Goal: Navigation & Orientation: Understand site structure

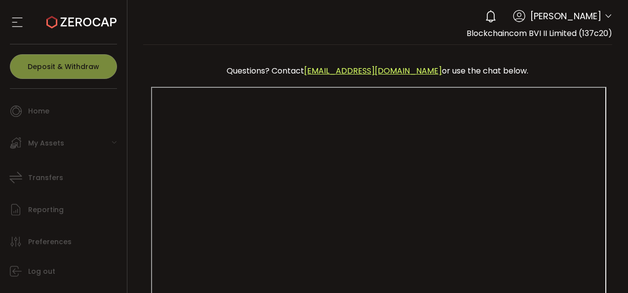
scroll to position [250, 0]
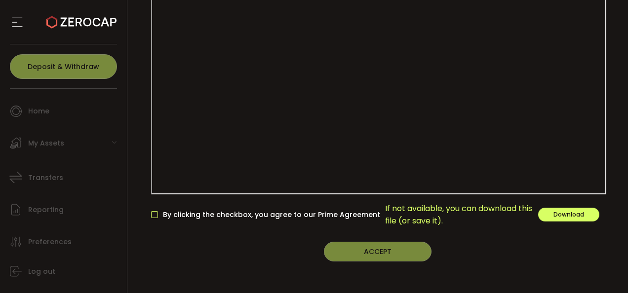
click at [156, 213] on span at bounding box center [154, 214] width 7 height 7
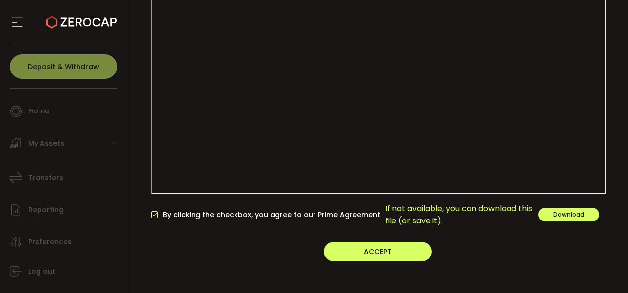
click at [19, 19] on icon at bounding box center [17, 22] width 15 height 15
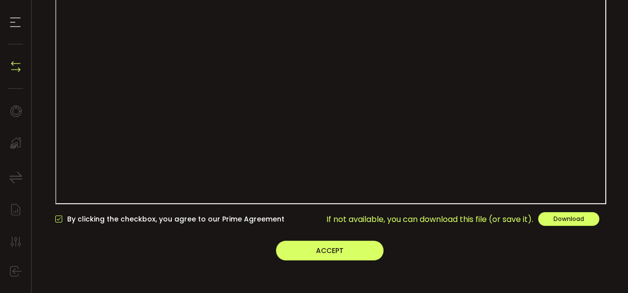
click at [19, 19] on icon at bounding box center [15, 22] width 15 height 15
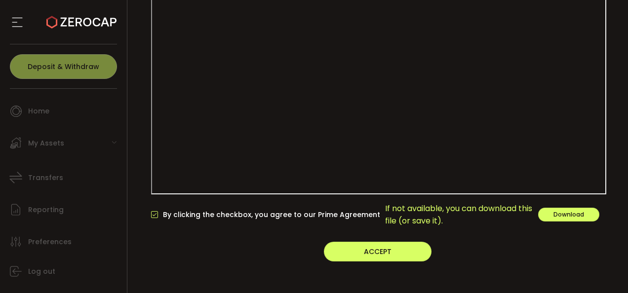
click at [38, 150] on span "My Assets" at bounding box center [46, 143] width 36 height 14
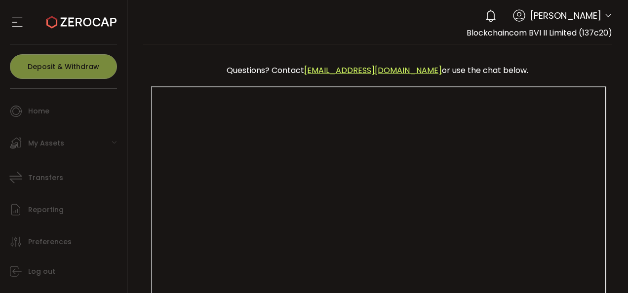
scroll to position [0, 0]
click at [606, 20] on icon at bounding box center [608, 16] width 8 height 8
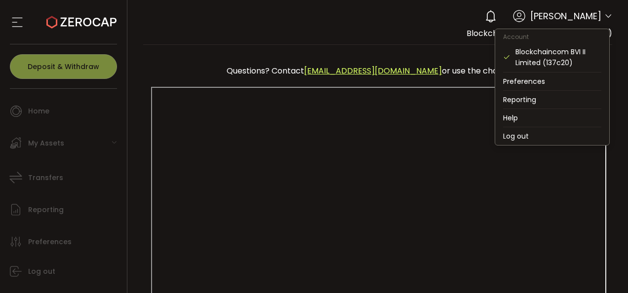
click at [606, 20] on icon at bounding box center [608, 16] width 8 height 8
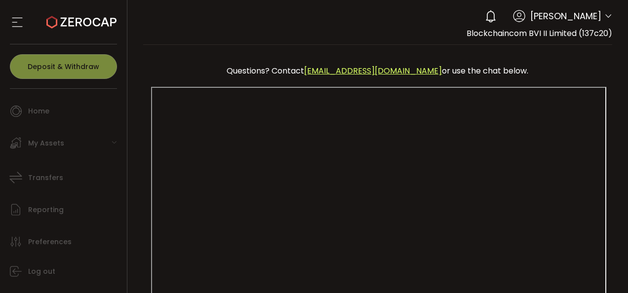
click at [184, 38] on div "Buy Power 0.00 Verify Your Identity [PERSON_NAME] Blockchaincom BVI II Limited …" at bounding box center [378, 22] width 470 height 44
click at [23, 23] on icon at bounding box center [17, 22] width 15 height 15
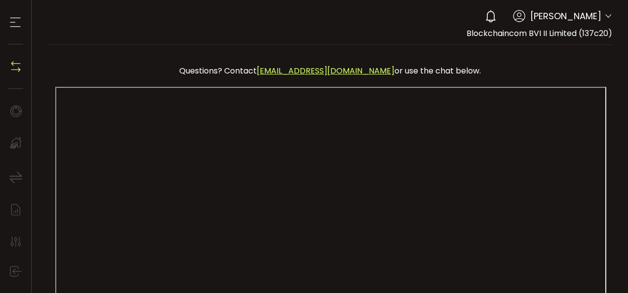
click at [24, 23] on section at bounding box center [15, 22] width 31 height 44
click at [17, 20] on icon at bounding box center [15, 22] width 15 height 15
